Goal: Complete application form: Complete application form

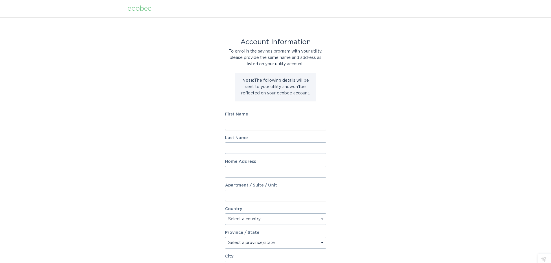
click at [285, 122] on input "First Name" at bounding box center [275, 125] width 101 height 12
type input "[PERSON_NAME]"
type input "Lama"
type input "[STREET_ADDRESS][PERSON_NAME]"
type input "Apt. 1"
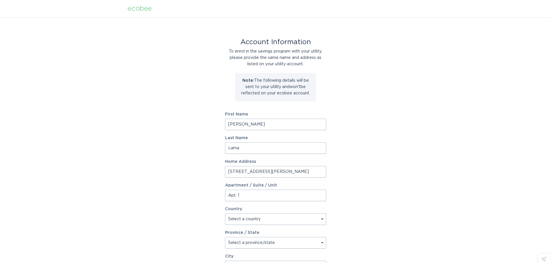
select select "US"
type input "[GEOGRAPHIC_DATA]"
type input "12203"
select select "NY"
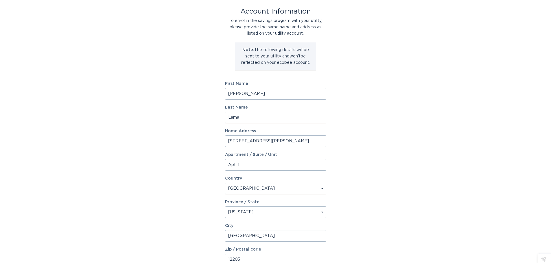
scroll to position [89, 0]
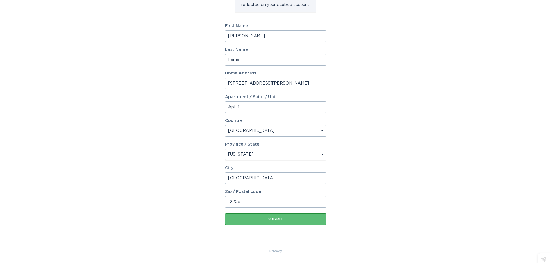
click at [255, 35] on input "[PERSON_NAME]" at bounding box center [275, 36] width 101 height 12
click at [238, 38] on input "[PERSON_NAME]" at bounding box center [275, 36] width 101 height 12
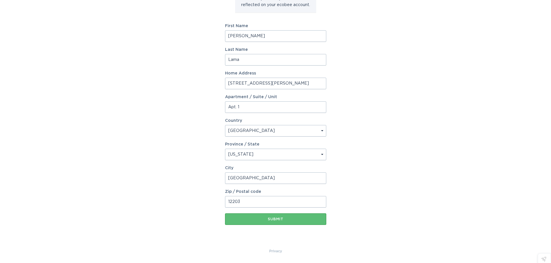
type input "[PERSON_NAME]"
click at [272, 222] on button "Submit" at bounding box center [275, 220] width 101 height 12
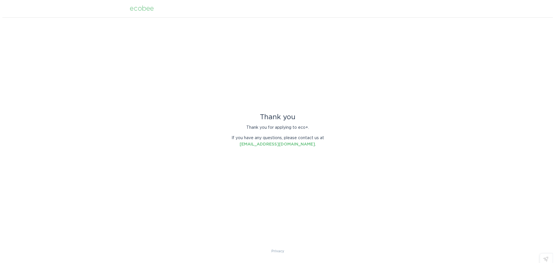
scroll to position [0, 0]
